Goal: Use online tool/utility: Utilize a website feature to perform a specific function

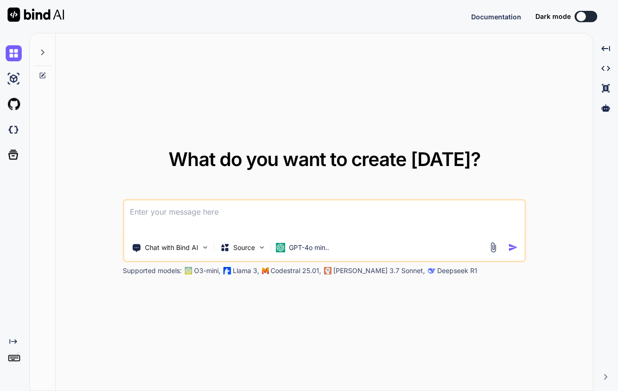
click at [210, 213] on textarea at bounding box center [324, 218] width 400 height 35
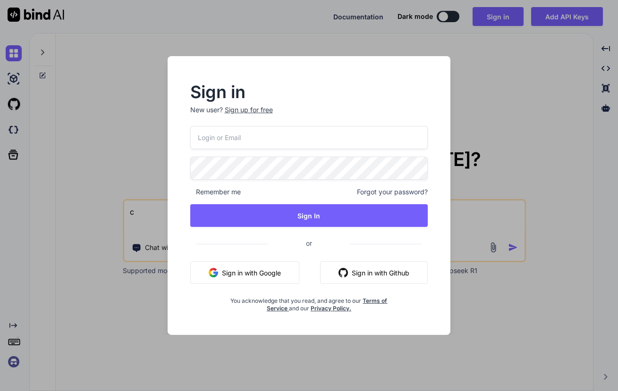
click at [250, 277] on button "Sign in with Google" at bounding box center [244, 272] width 109 height 23
click at [260, 278] on button "Sign in with Google" at bounding box center [244, 272] width 109 height 23
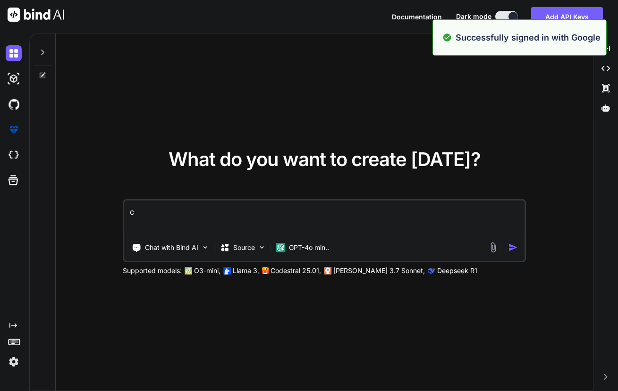
click at [226, 218] on textarea "c" at bounding box center [324, 218] width 400 height 35
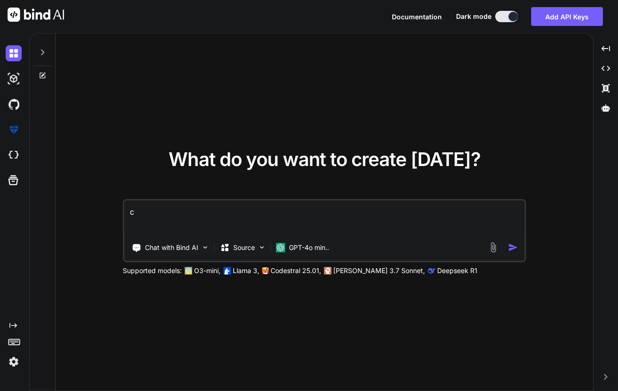
click at [160, 213] on textarea "c" at bounding box center [324, 218] width 400 height 35
type textarea "crie um app em python para sortear numeros de 01 a 25"
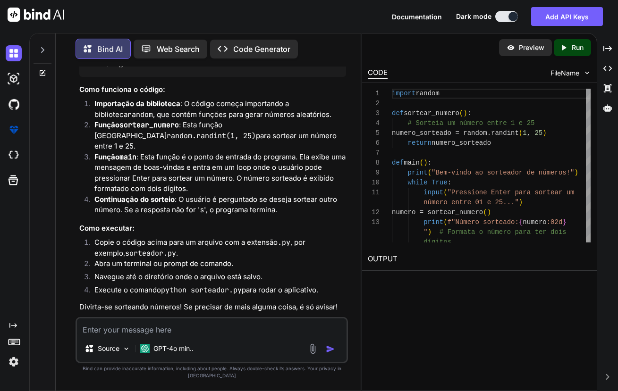
scroll to position [157, 0]
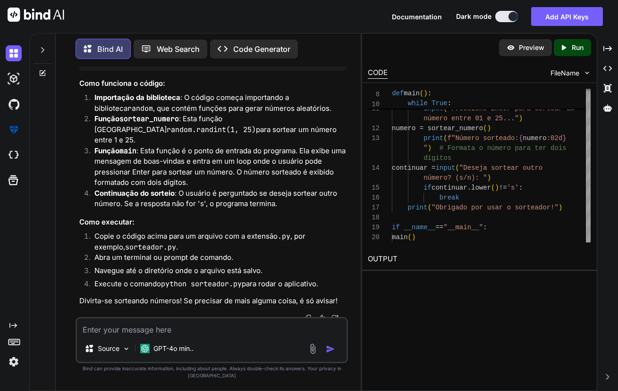
click at [559, 49] on div "Created with Pixso. Run" at bounding box center [572, 47] width 37 height 17
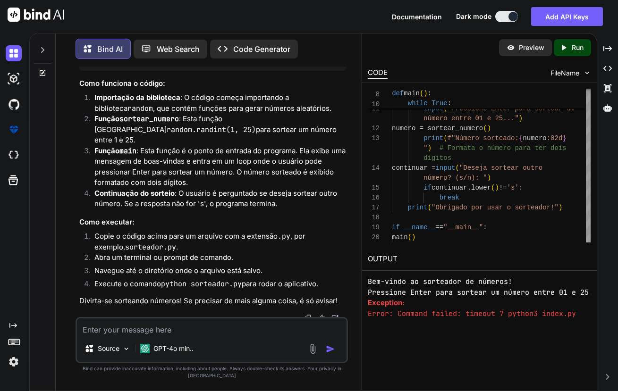
scroll to position [305, 0]
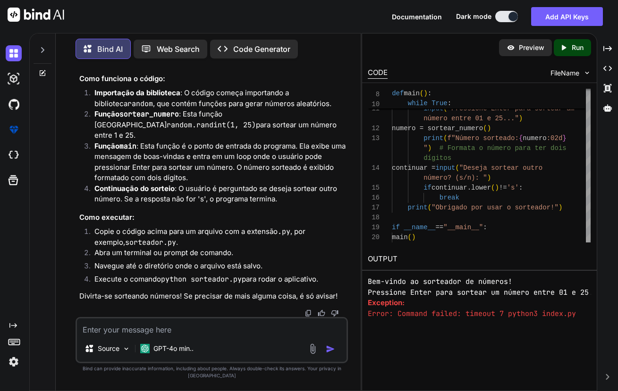
click at [571, 48] on p "Run" at bounding box center [577, 47] width 12 height 9
click at [453, 314] on pre "Error: Command failed: timeout 7 python3 index.py" at bounding box center [479, 314] width 223 height 11
click at [489, 315] on pre "Error: Command failed: timeout 7 python3 index.py" at bounding box center [479, 314] width 223 height 11
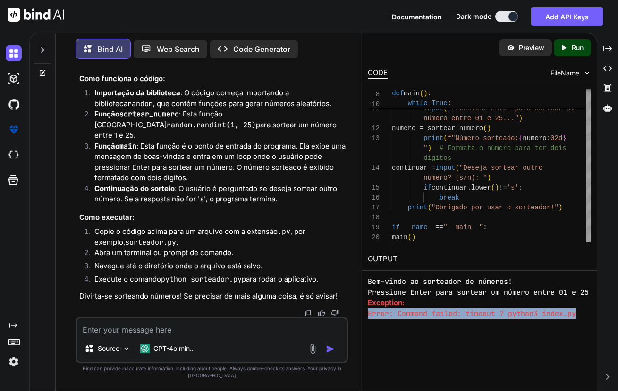
drag, startPoint x: 584, startPoint y: 314, endPoint x: 367, endPoint y: 316, distance: 217.1
click at [368, 316] on div "Bem-vindo ao sorteador de números! Pressione Enter para sortear um número entre…" at bounding box center [479, 298] width 223 height 42
copy pre "Error: Command failed: timeout 7 python3 index.py"
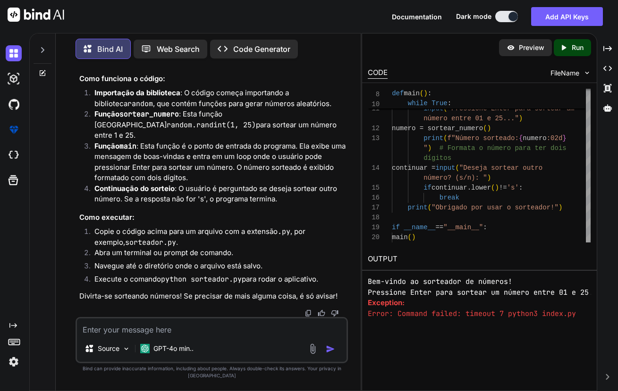
click at [121, 334] on textarea at bounding box center [211, 327] width 269 height 17
paste textarea "Error: Command failed: timeout 7 python3 index.py"
type textarea "Error: Command failed: timeout 7 python3 index.py, corrige"
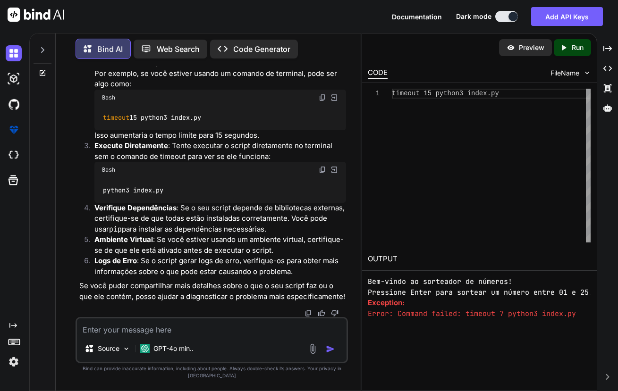
scroll to position [733, 0]
click at [571, 46] on icon "Created with Pixso." at bounding box center [565, 47] width 12 height 8
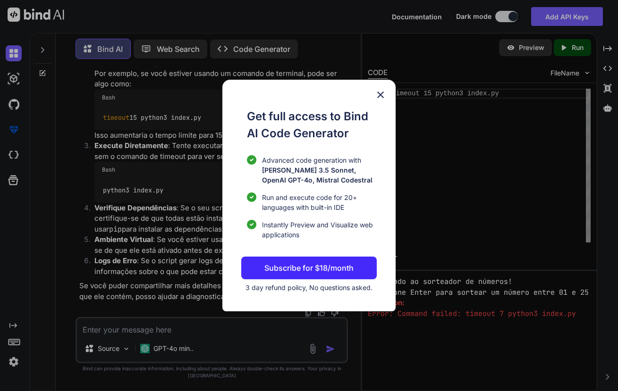
click at [381, 92] on img at bounding box center [380, 94] width 11 height 11
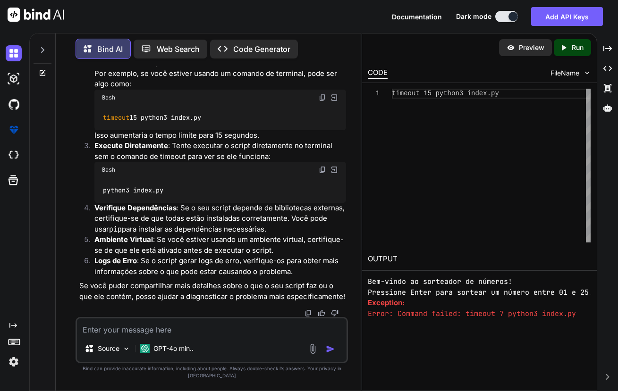
click at [516, 47] on div "Preview" at bounding box center [525, 47] width 53 height 17
click at [577, 46] on p "Run" at bounding box center [577, 47] width 12 height 9
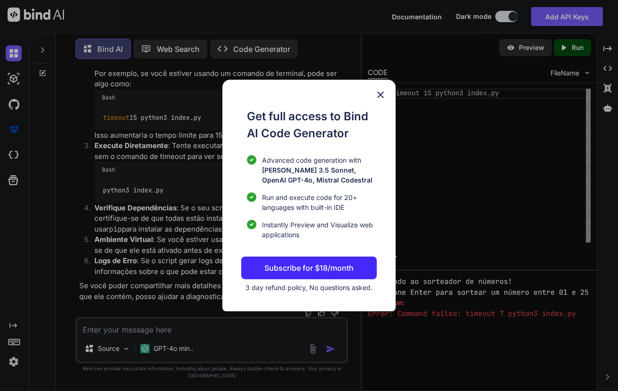
click at [380, 97] on img at bounding box center [380, 94] width 11 height 11
